Goal: Answer question/provide support: Share knowledge or assist other users

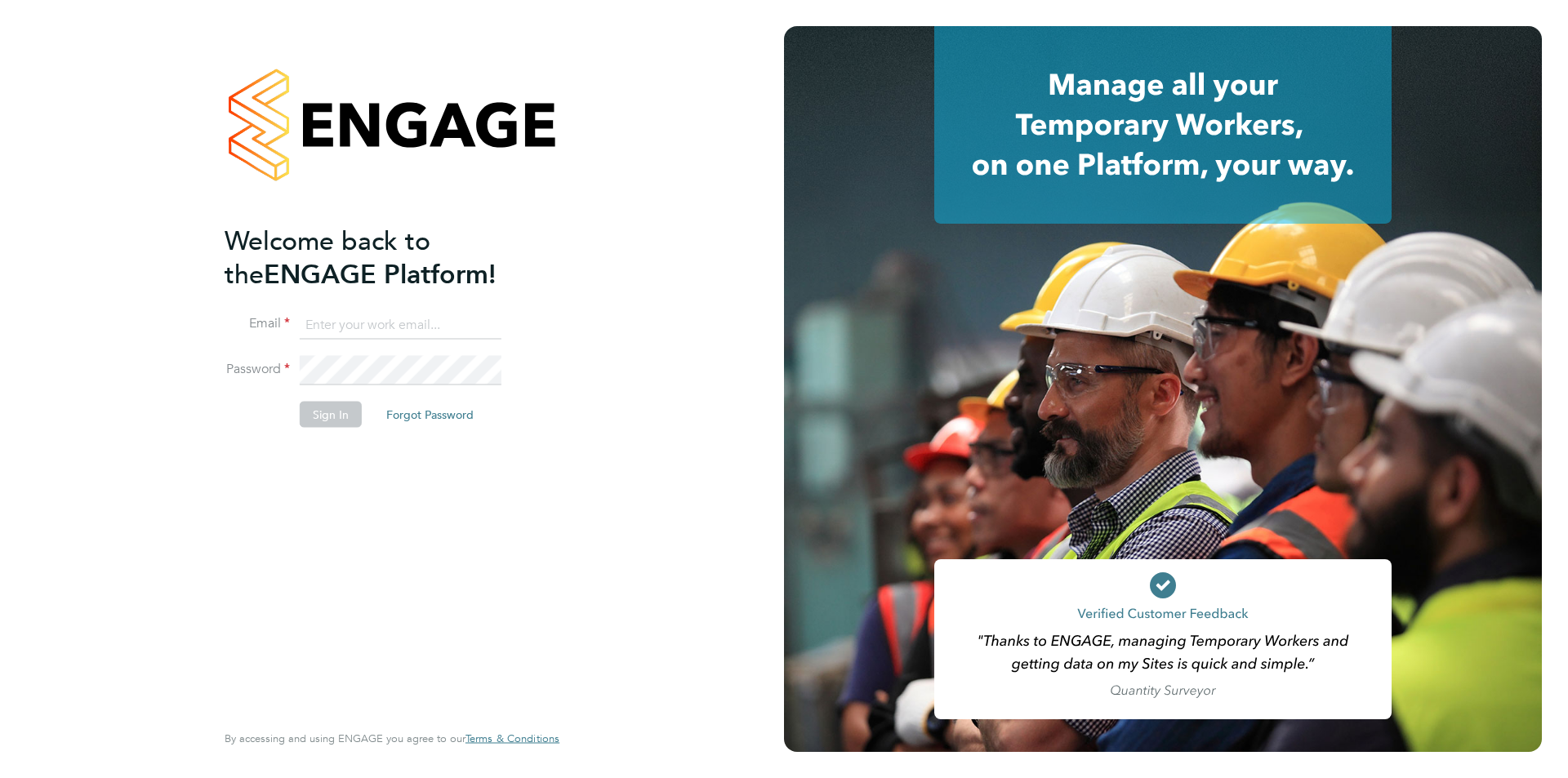
type input "[DOMAIN_NAME][EMAIL_ADDRESS][DOMAIN_NAME]"
click at [351, 424] on button "Sign In" at bounding box center [330, 414] width 62 height 26
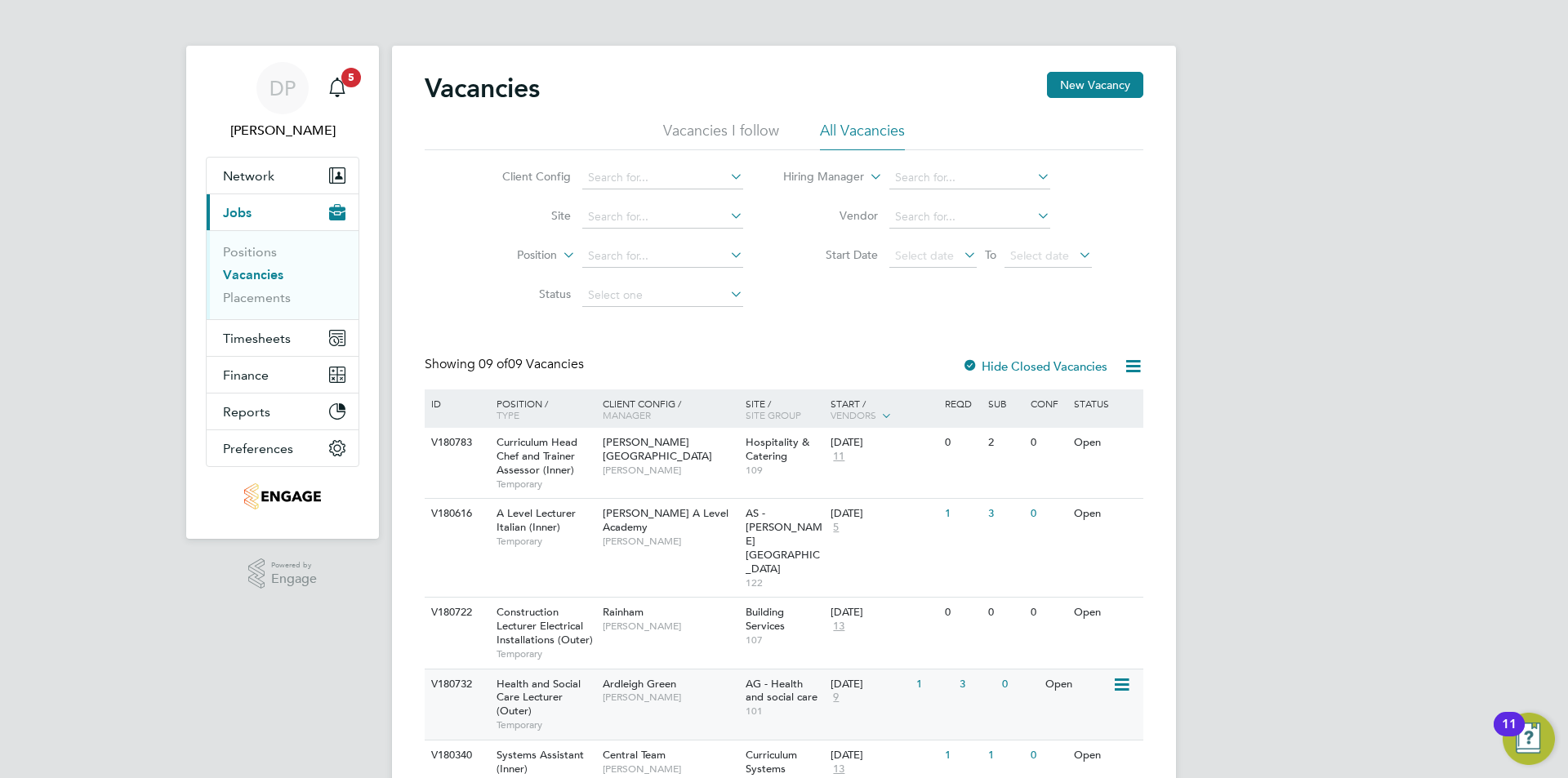
scroll to position [164, 0]
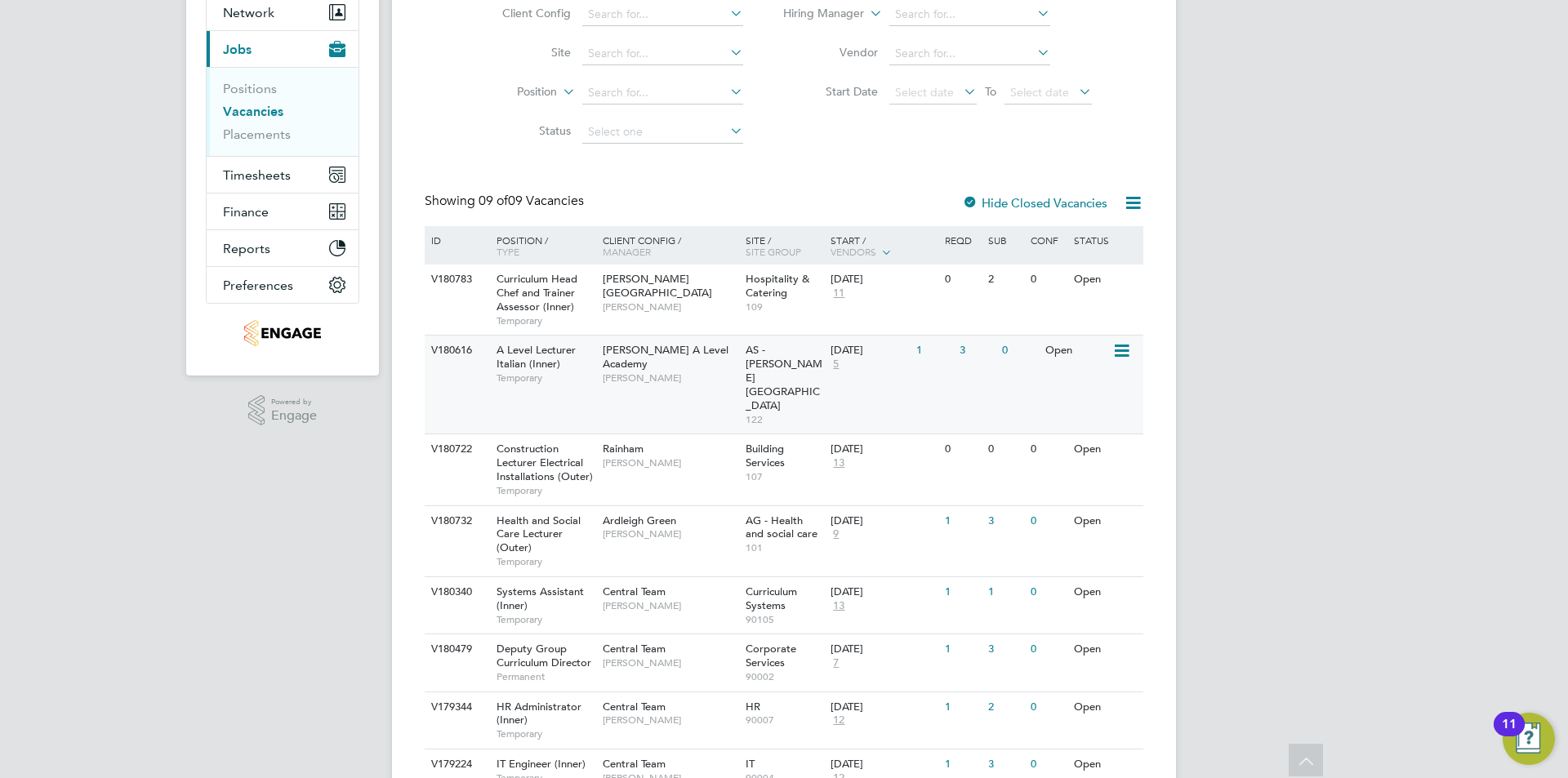
click at [631, 352] on span "[PERSON_NAME] A Level Academy" at bounding box center [665, 357] width 126 height 28
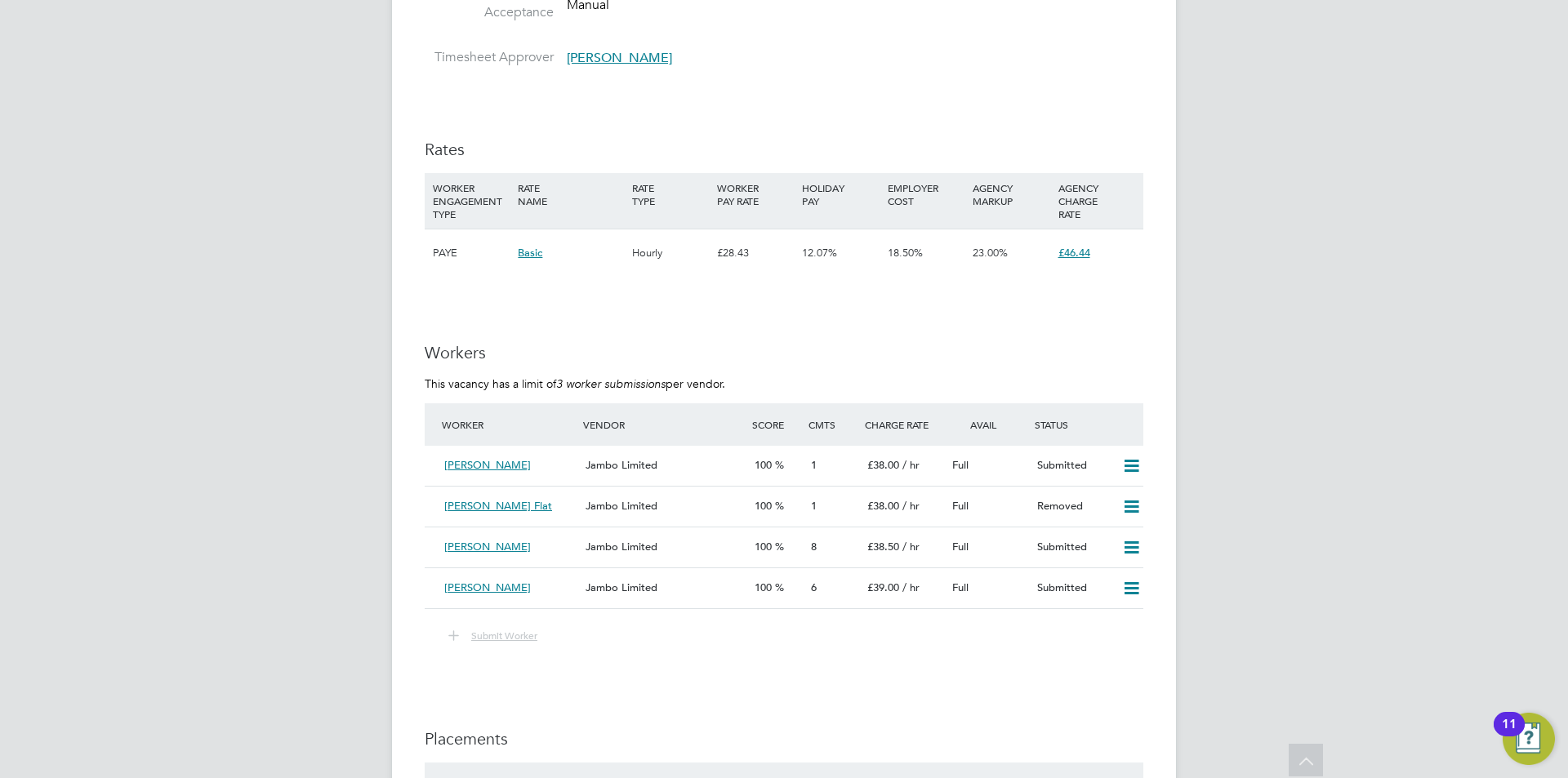
scroll to position [2613, 0]
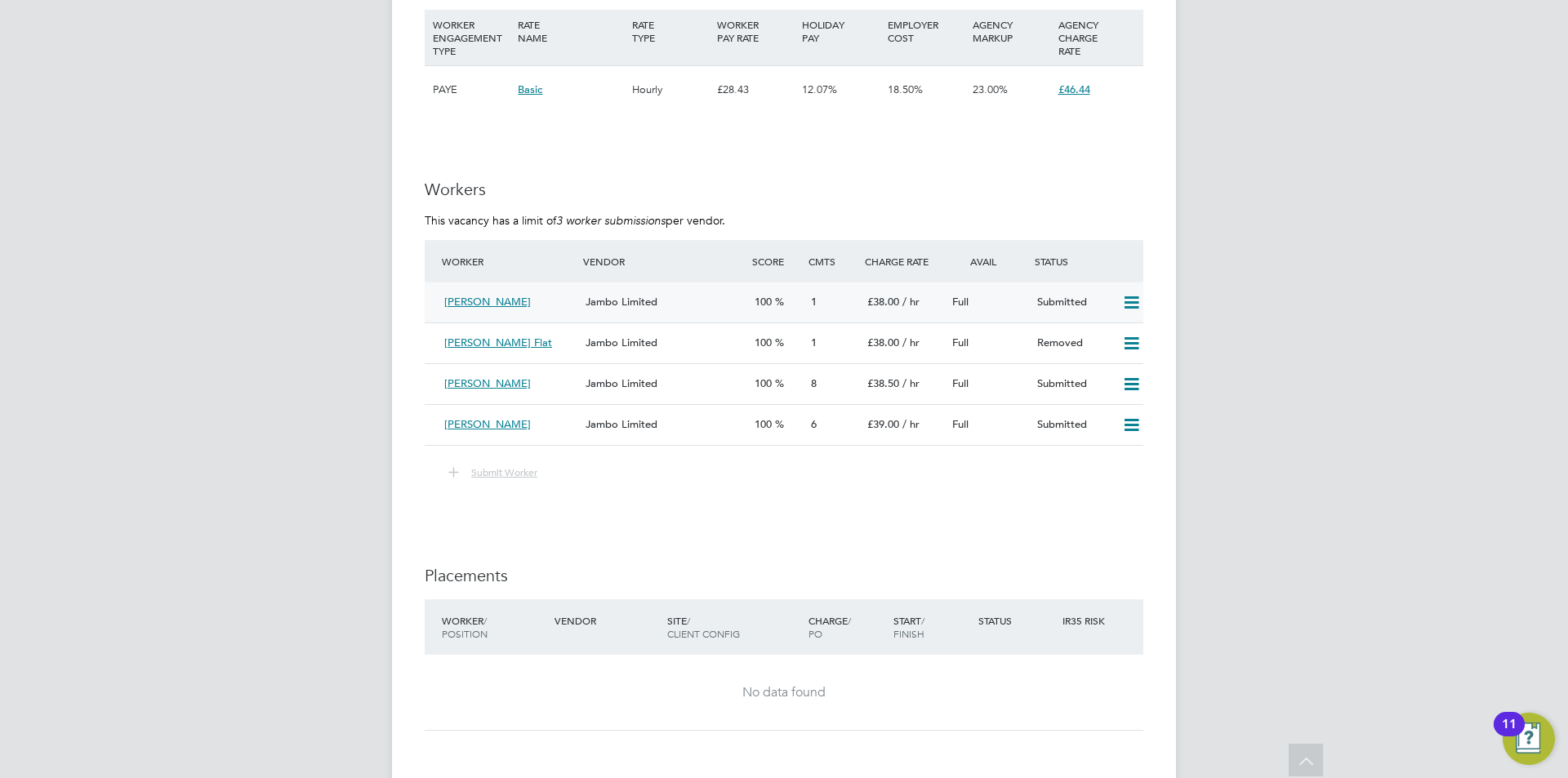
click at [565, 304] on div "Bruna Stanford" at bounding box center [508, 302] width 142 height 27
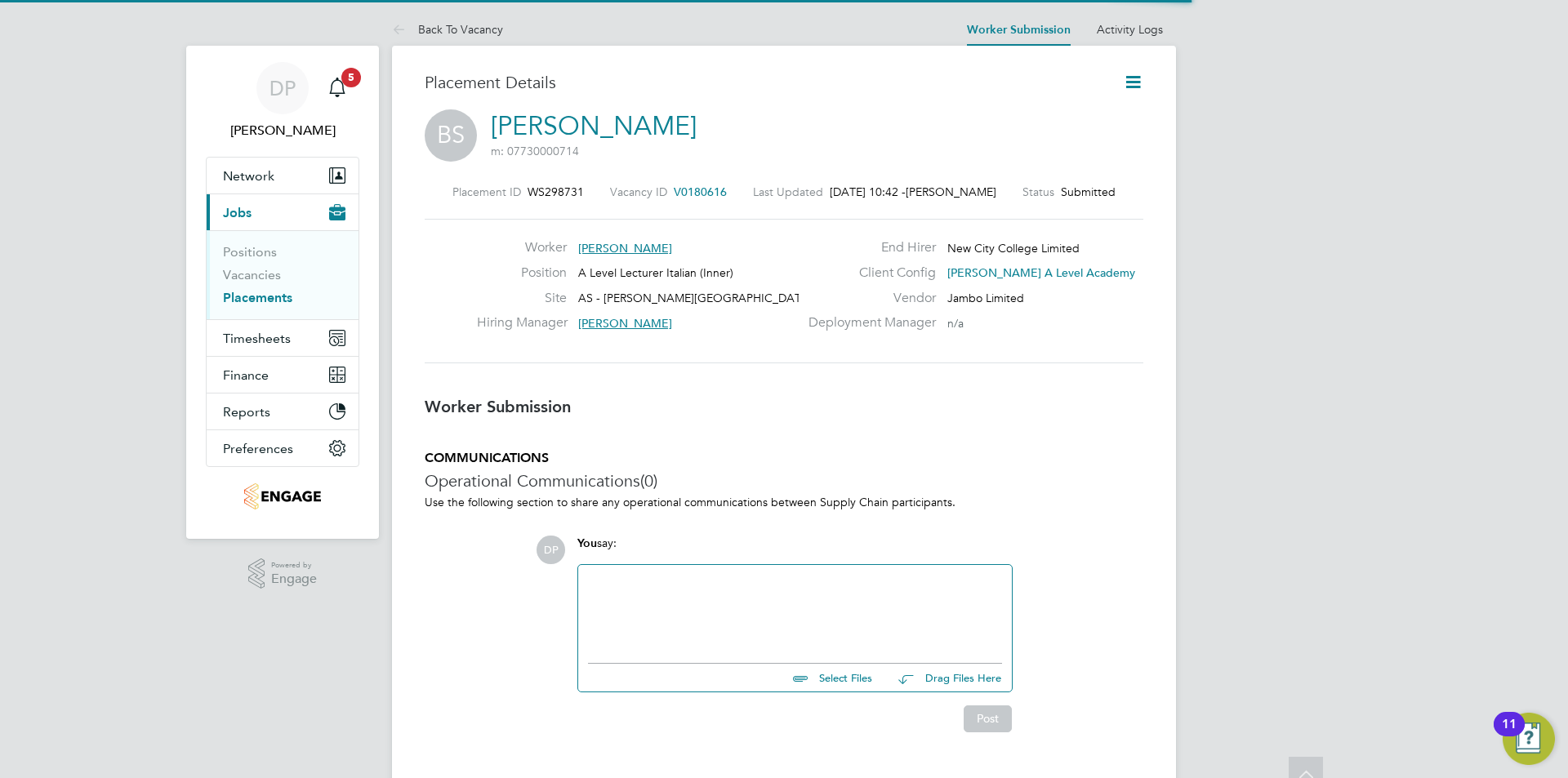
scroll to position [8, 8]
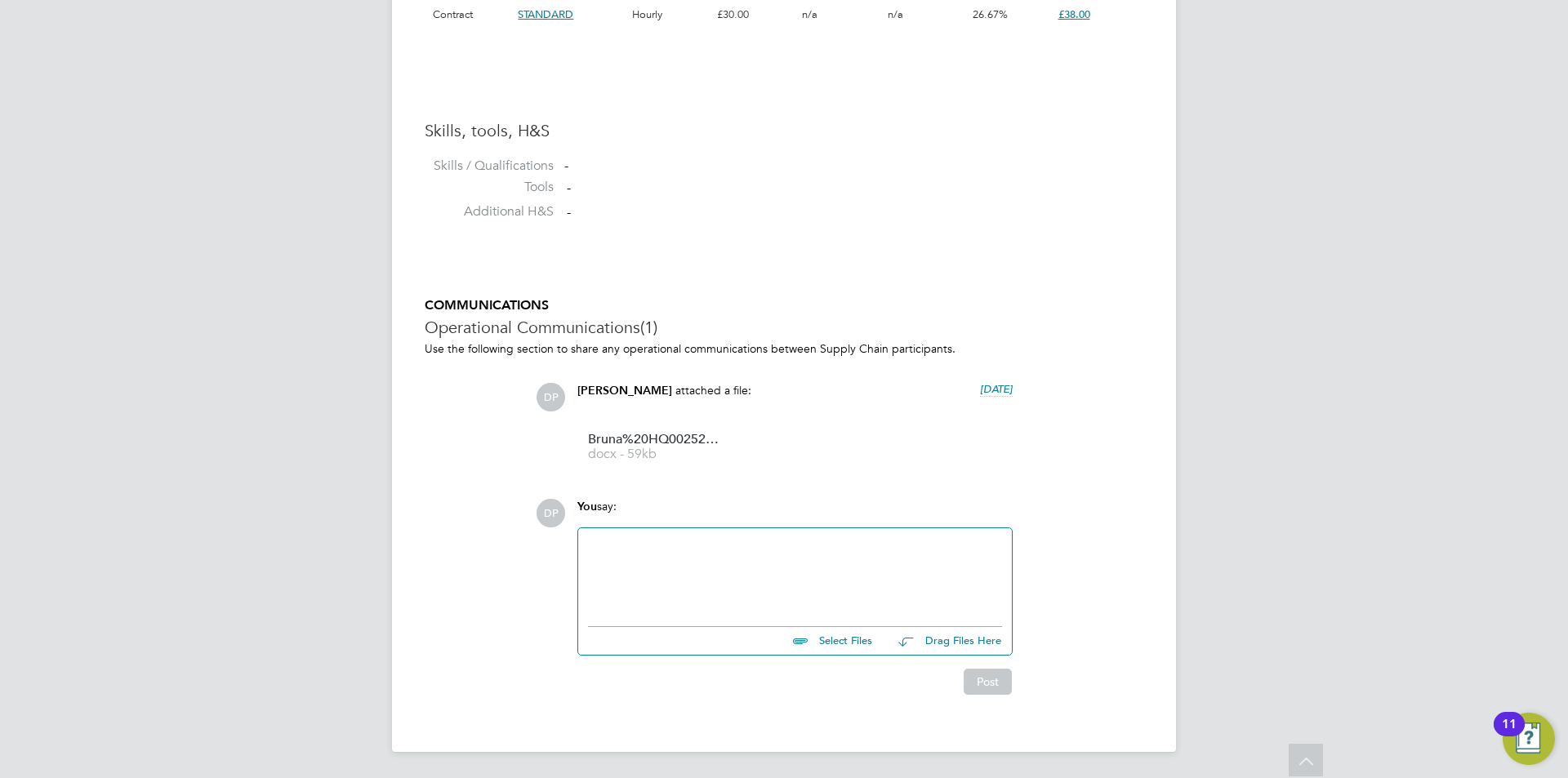
click at [769, 585] on div at bounding box center [796, 574] width 414 height 70
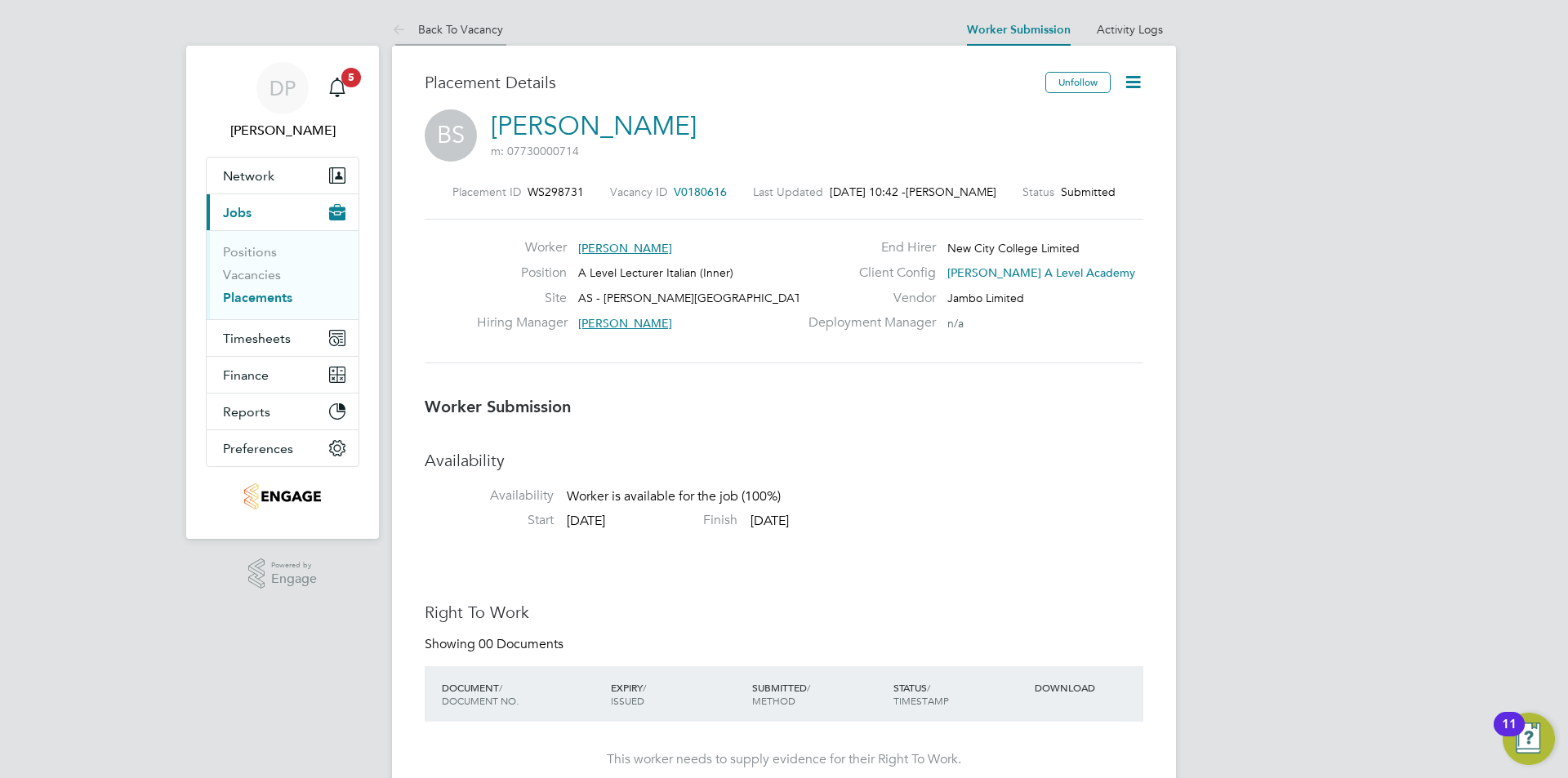
click at [478, 33] on link "Back To Vacancy" at bounding box center [448, 30] width 111 height 15
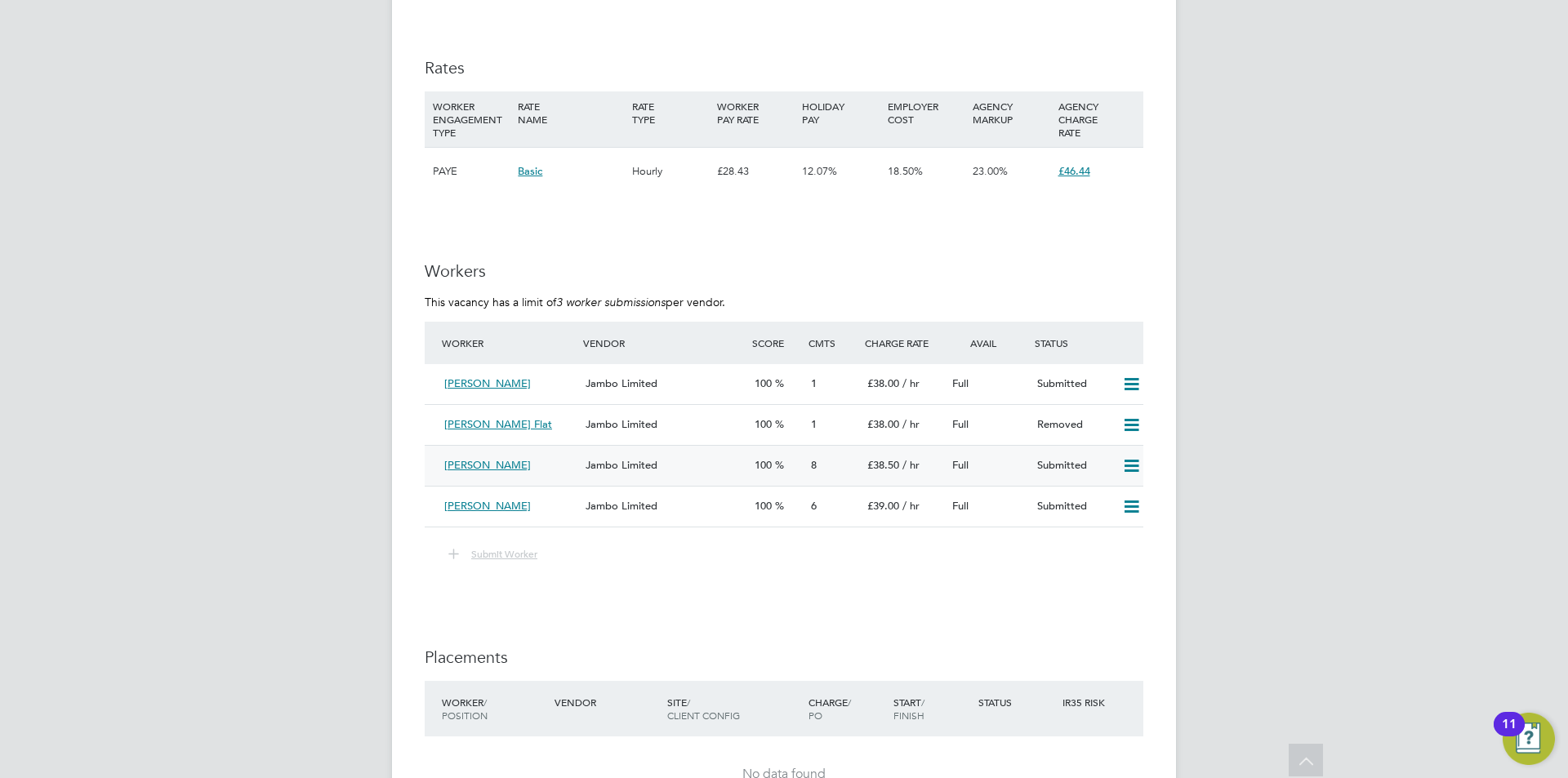
click at [552, 459] on div "Manuela John" at bounding box center [508, 465] width 142 height 27
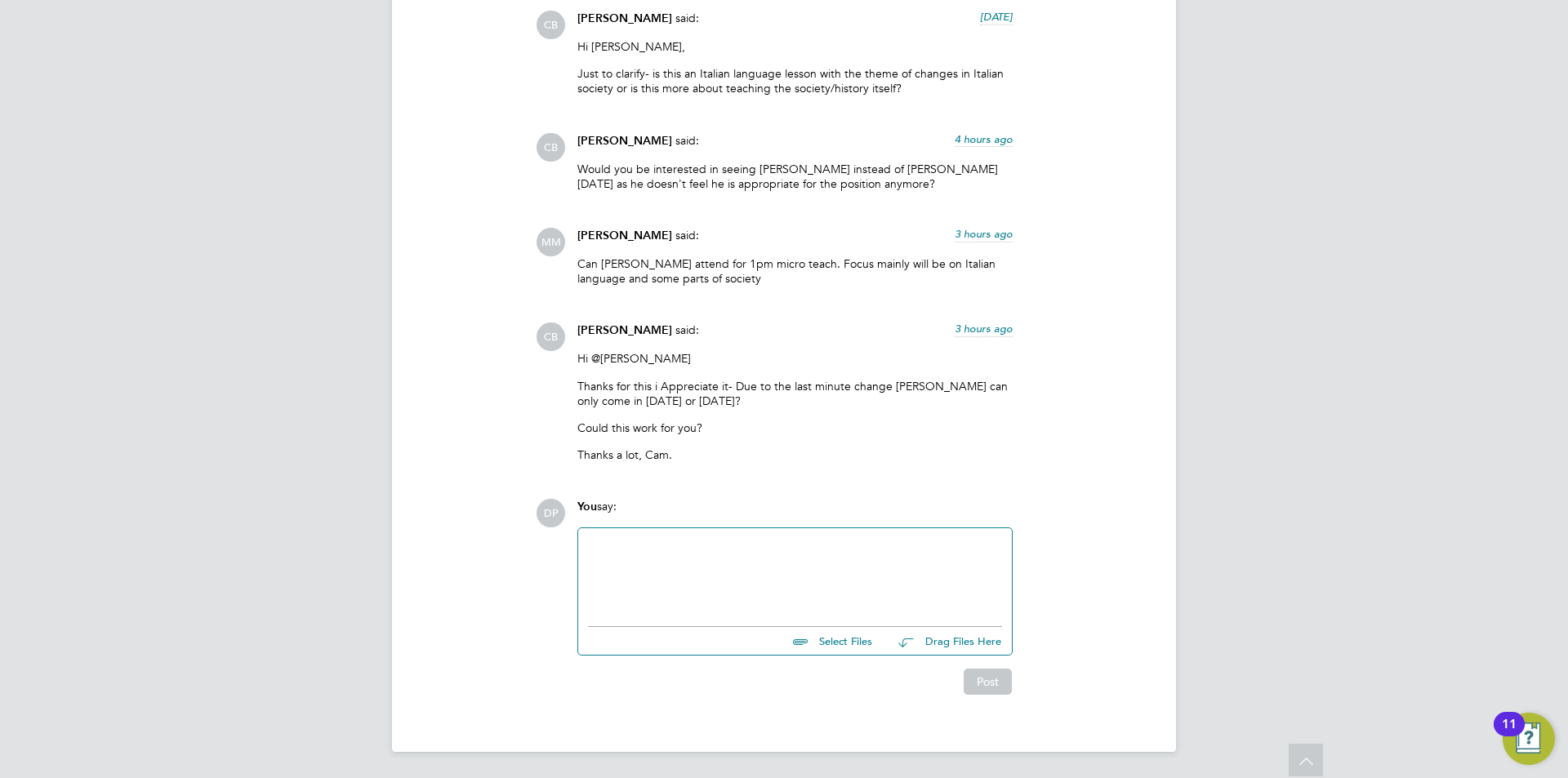
click at [653, 268] on p "Can Maria attend for 1pm micro teach. Focus mainly will be on Italian language …" at bounding box center [795, 271] width 435 height 30
